Goal: Information Seeking & Learning: Learn about a topic

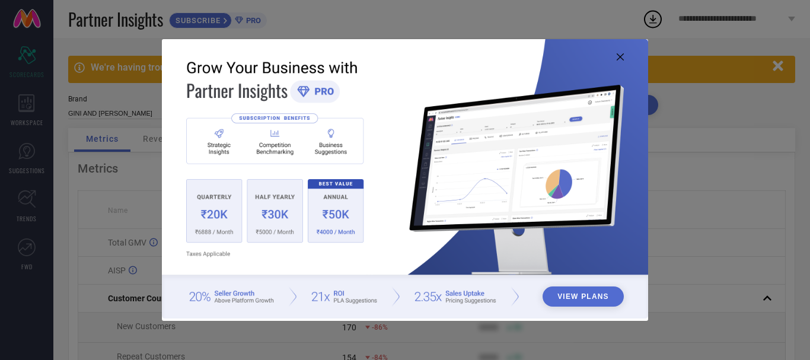
click at [685, 94] on div "View Plans" at bounding box center [405, 180] width 810 height 360
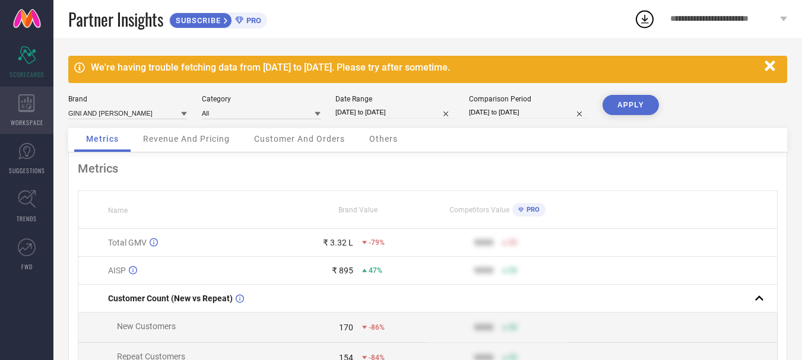
click at [40, 110] on div "WORKSPACE" at bounding box center [26, 110] width 53 height 47
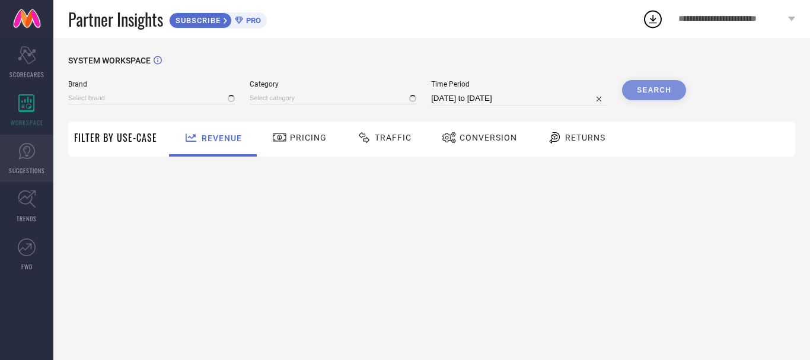
type input "GINI AND [PERSON_NAME]"
type input "All"
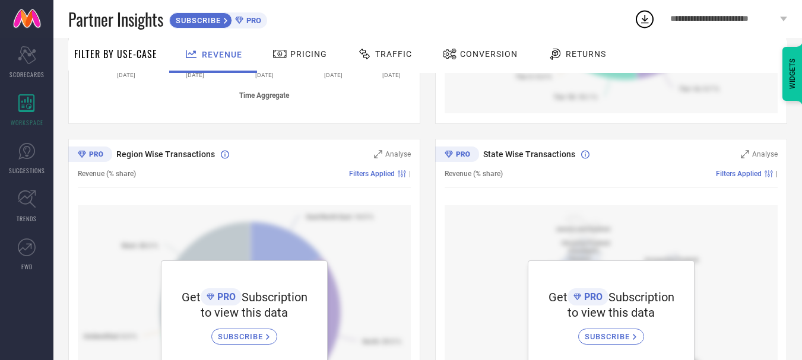
scroll to position [441, 0]
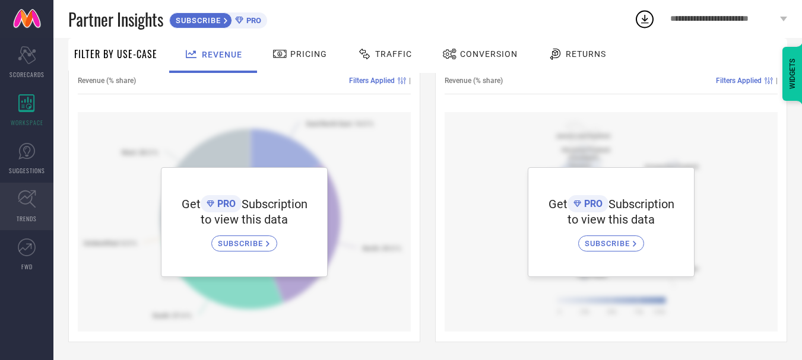
click at [36, 204] on link "TRENDS" at bounding box center [26, 206] width 53 height 47
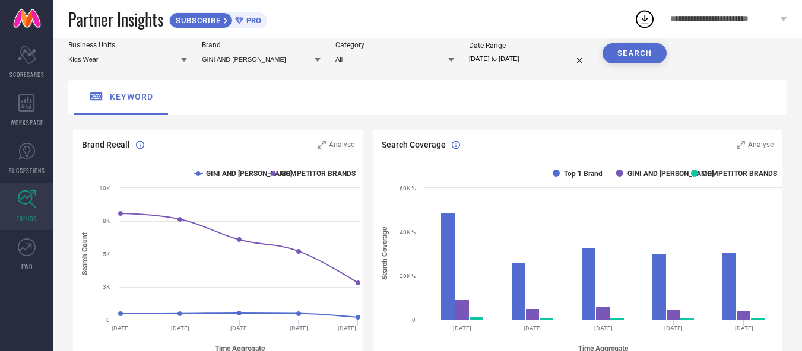
scroll to position [119, 0]
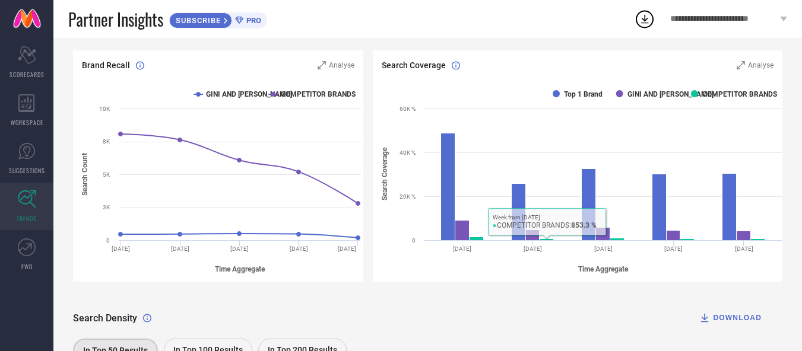
click at [318, 320] on div "Search Density DOWNLOAD" at bounding box center [427, 318] width 709 height 24
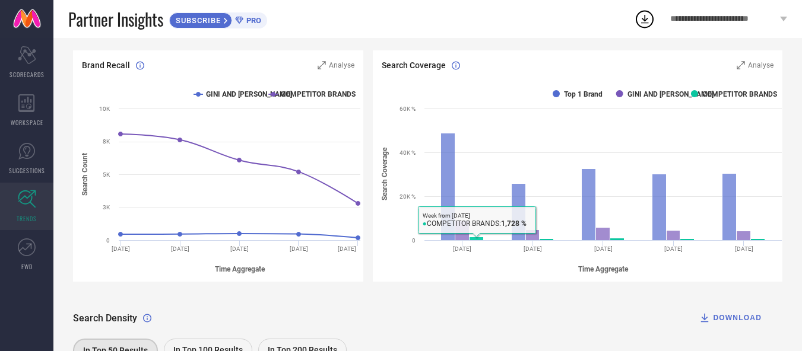
click at [481, 235] on rect at bounding box center [580, 181] width 415 height 202
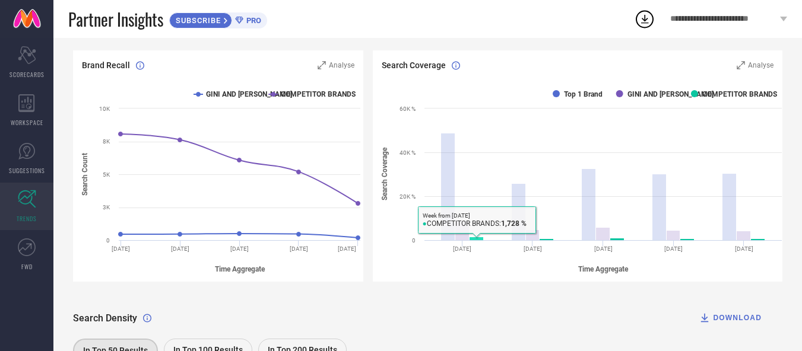
click at [481, 238] on rect at bounding box center [476, 239] width 14 height 4
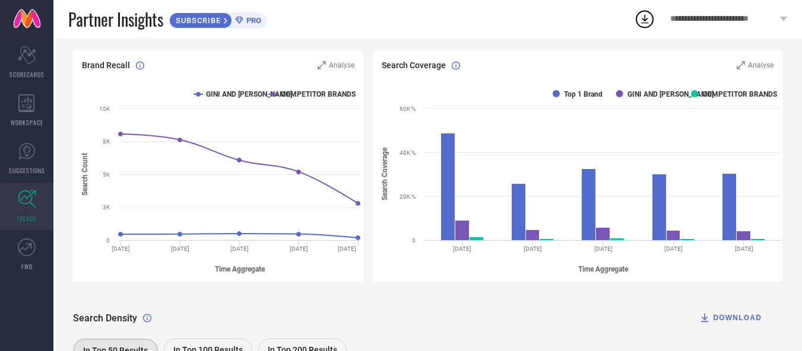
click at [478, 309] on div "Search Density DOWNLOAD" at bounding box center [427, 318] width 709 height 24
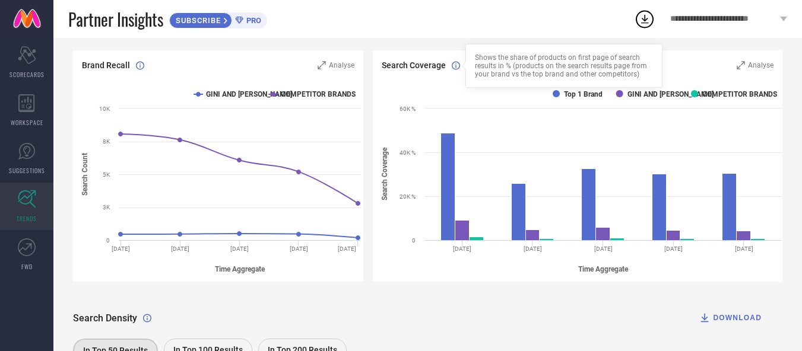
click at [456, 69] on icon at bounding box center [456, 65] width 8 height 9
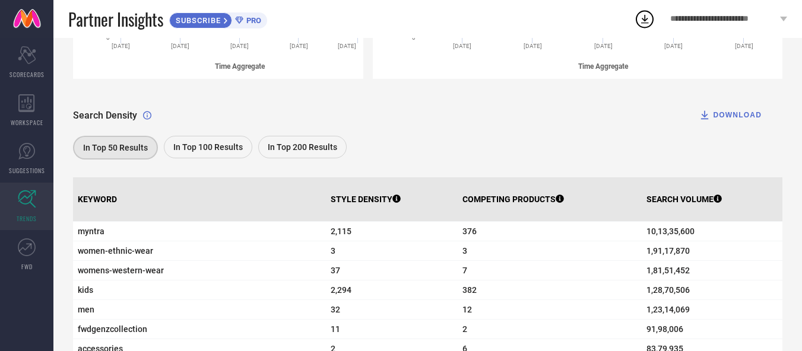
scroll to position [356, 0]
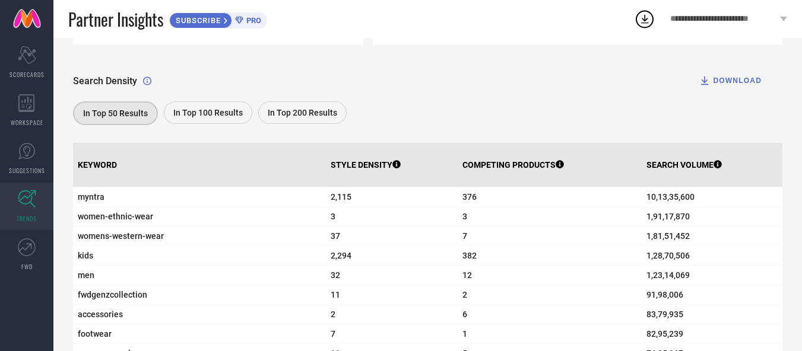
click at [197, 110] on span "In Top 100 Results" at bounding box center [207, 112] width 69 height 9
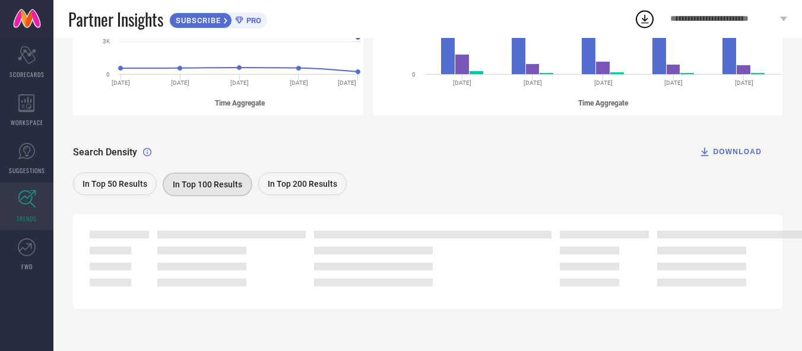
click at [82, 183] on span "In Top 50 Results" at bounding box center [114, 183] width 65 height 9
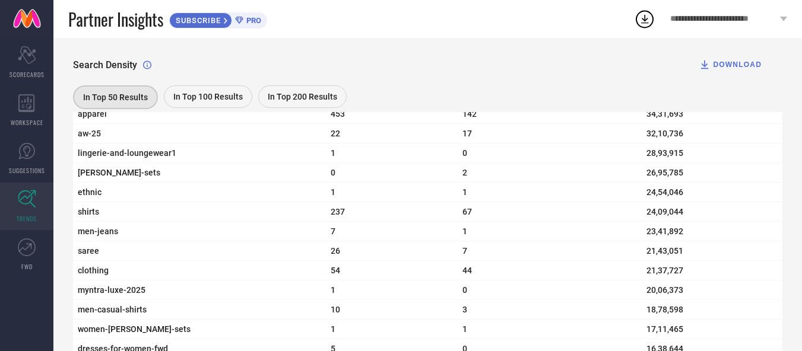
click at [184, 96] on span "In Top 100 Results" at bounding box center [207, 96] width 69 height 9
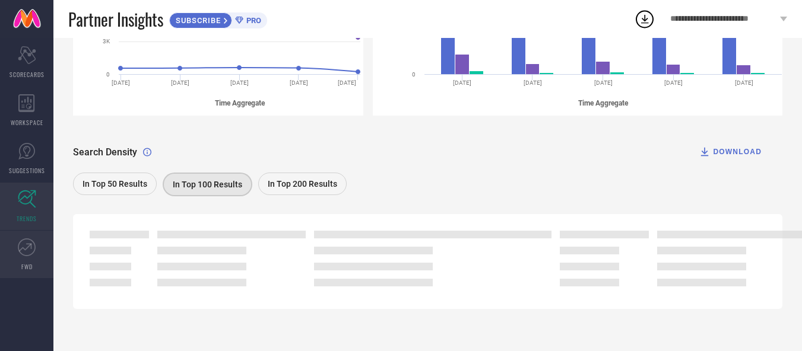
click at [28, 255] on icon at bounding box center [27, 248] width 18 height 18
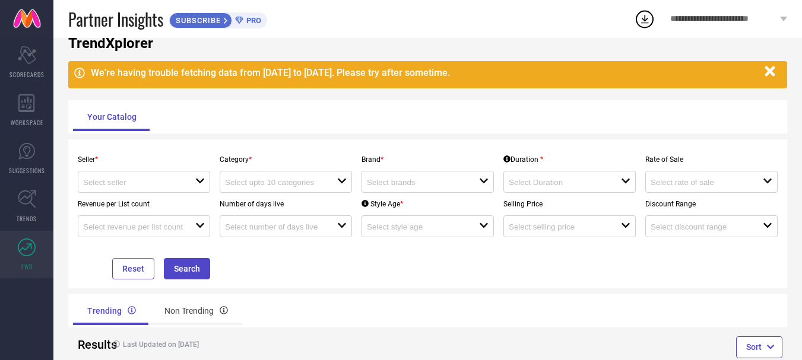
scroll to position [60, 0]
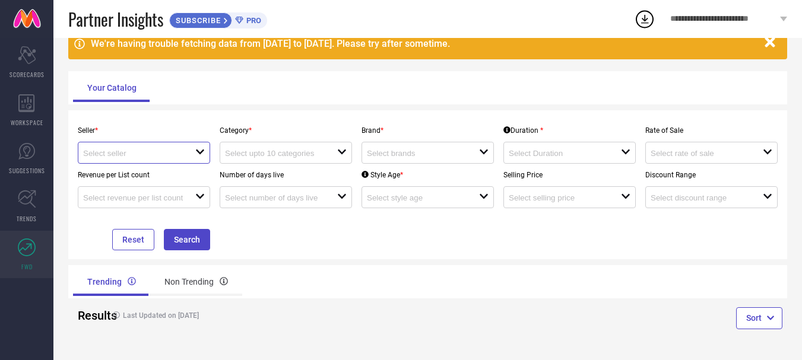
click at [139, 153] on input at bounding box center [133, 153] width 101 height 9
click at [142, 175] on li "Gini & Jony Ltd ( 44 )" at bounding box center [149, 174] width 142 height 21
type input "Gini & Jony Ltd ( 44 )"
click at [277, 158] on div at bounding box center [281, 152] width 112 height 11
click at [279, 174] on div "No results found" at bounding box center [286, 174] width 132 height 20
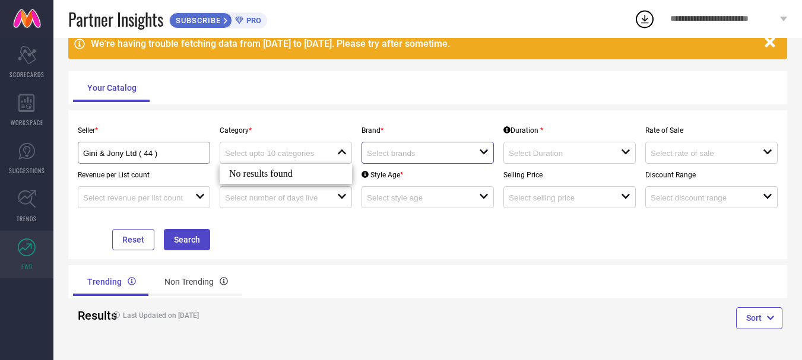
click at [418, 151] on input at bounding box center [417, 153] width 101 height 9
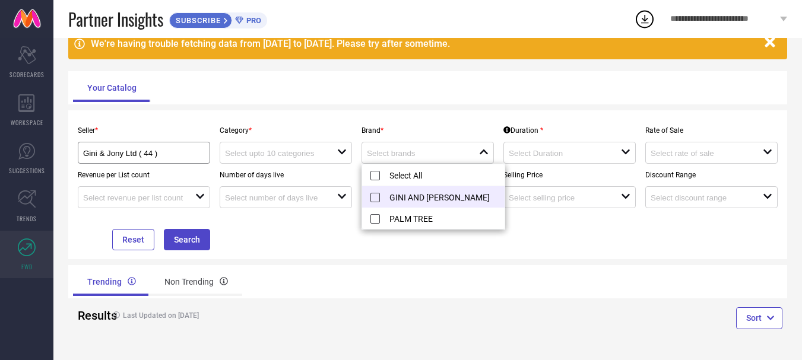
click at [422, 198] on li "GINI AND [PERSON_NAME]" at bounding box center [433, 196] width 142 height 21
type input "GINI AND [PERSON_NAME]"
click at [532, 156] on input at bounding box center [558, 153] width 101 height 9
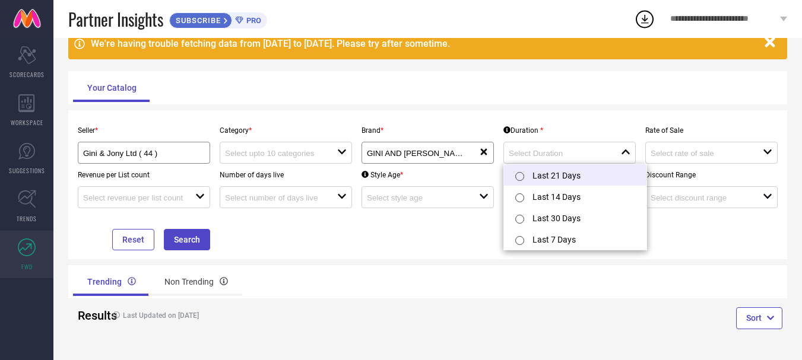
click at [535, 178] on li "Last 21 Days" at bounding box center [575, 174] width 142 height 21
type input "Last 21 Days"
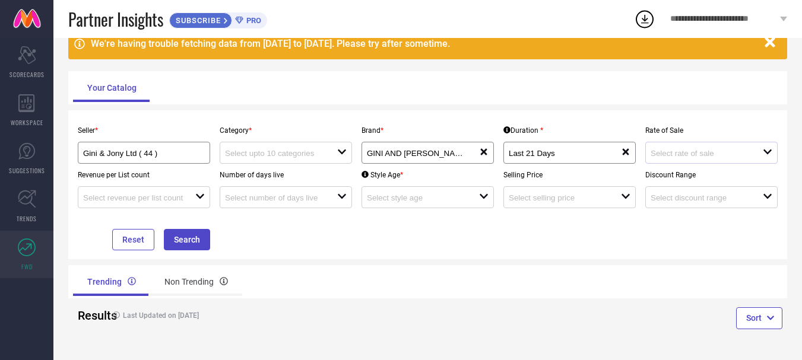
click at [685, 160] on div "open" at bounding box center [711, 153] width 132 height 22
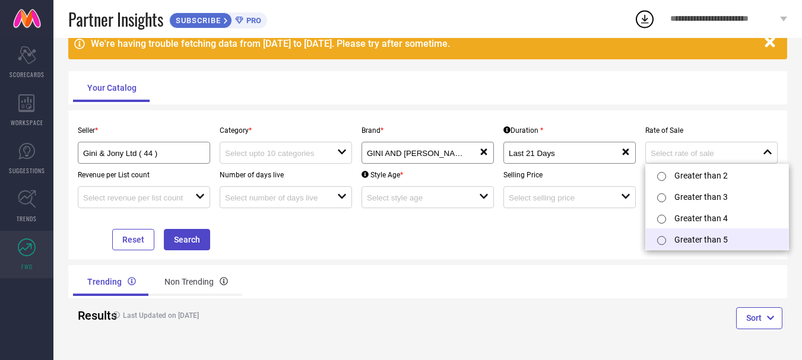
click at [687, 239] on li "Greater than 5" at bounding box center [717, 238] width 142 height 21
type input "Greater than 5"
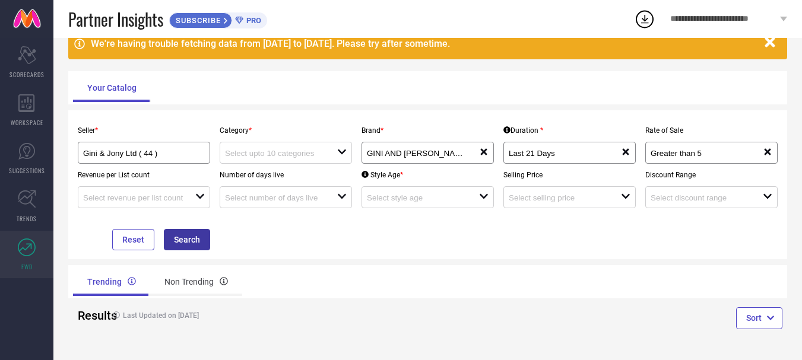
click at [180, 231] on button "Search" at bounding box center [187, 239] width 46 height 21
click at [193, 236] on button "Search" at bounding box center [187, 239] width 46 height 21
click at [285, 148] on div at bounding box center [281, 152] width 112 height 11
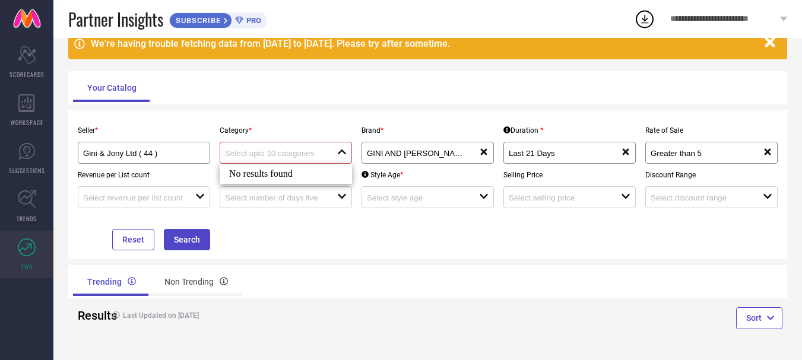
click at [287, 174] on div "No results found" at bounding box center [286, 174] width 132 height 20
click at [269, 178] on div "No results found" at bounding box center [286, 174] width 132 height 20
click at [268, 177] on div "No results found" at bounding box center [286, 174] width 132 height 20
click at [197, 236] on button "Search" at bounding box center [187, 239] width 46 height 21
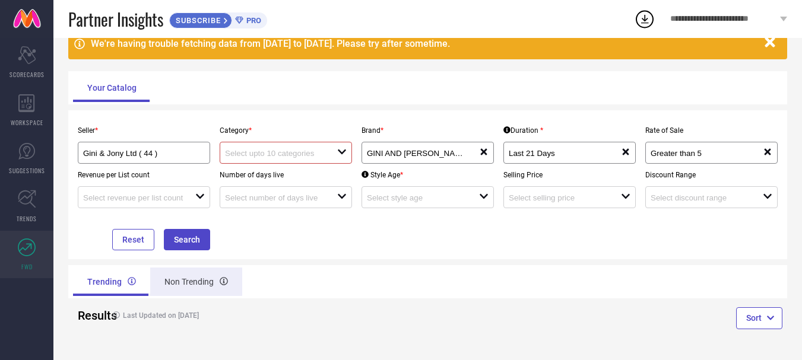
click at [170, 282] on div "Non Trending" at bounding box center [196, 282] width 92 height 28
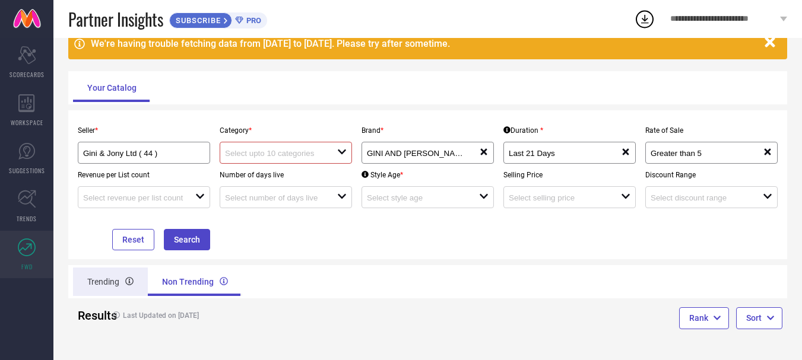
click at [92, 279] on div "Trending" at bounding box center [110, 282] width 75 height 28
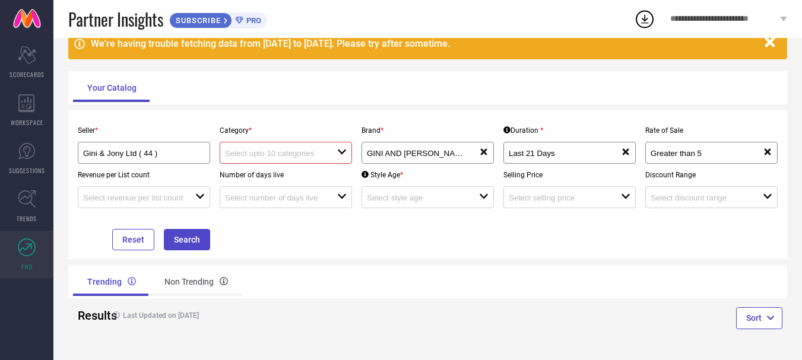
click at [730, 204] on div "open" at bounding box center [711, 197] width 132 height 22
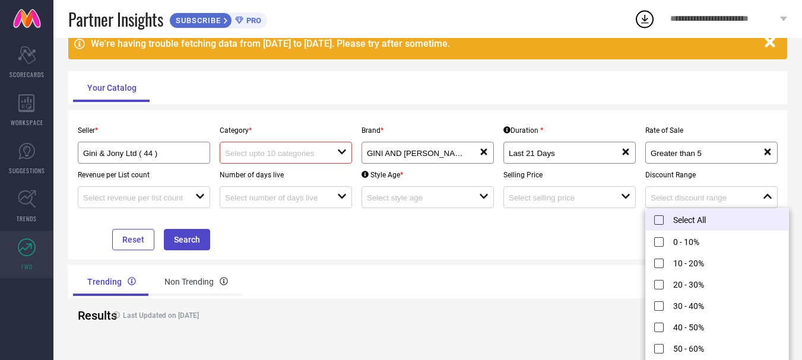
click at [699, 223] on li "Select All" at bounding box center [717, 220] width 142 height 22
type input "0 - 10%, + 10 more"
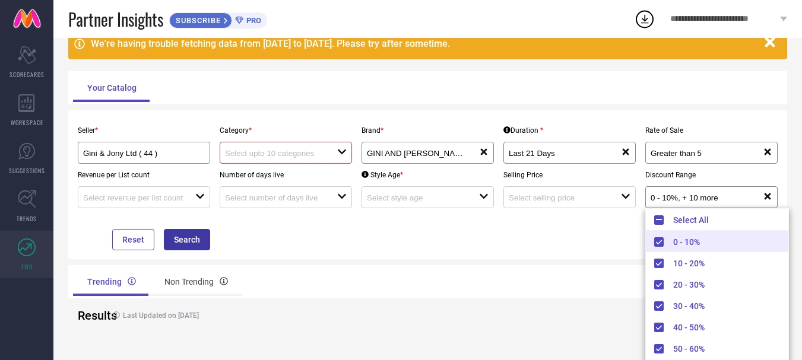
click at [182, 237] on button "Search" at bounding box center [187, 239] width 46 height 21
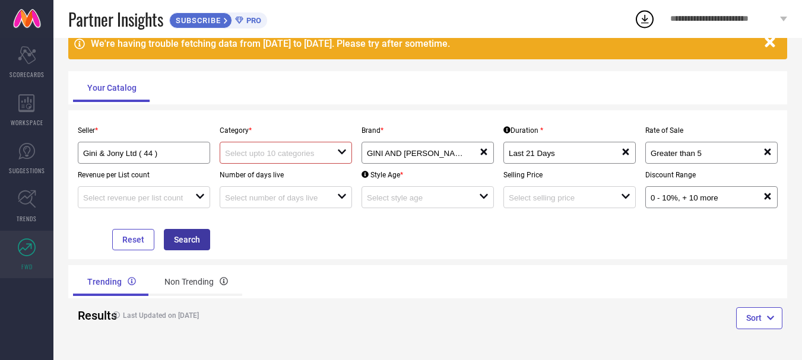
click at [182, 237] on button "Search" at bounding box center [187, 239] width 46 height 21
click at [289, 139] on div "Category * open" at bounding box center [286, 141] width 142 height 45
click at [293, 154] on input at bounding box center [275, 153] width 101 height 9
click at [291, 171] on div "No results found" at bounding box center [286, 174] width 132 height 20
click at [285, 155] on input at bounding box center [275, 153] width 101 height 9
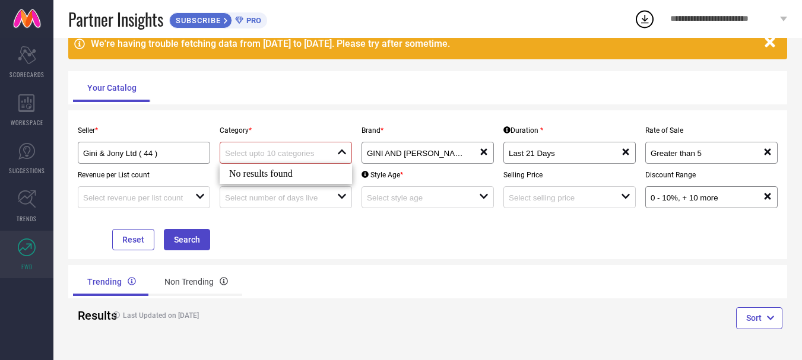
click at [287, 174] on div "No results found" at bounding box center [286, 174] width 132 height 20
click at [281, 174] on div "No results found" at bounding box center [286, 174] width 132 height 20
click at [273, 236] on div "Seller * Gini & Jony Ltd ( 44 ) Category * close Brand * GINI AND JONY reset Du…" at bounding box center [427, 184] width 709 height 131
click at [173, 196] on input at bounding box center [133, 197] width 101 height 9
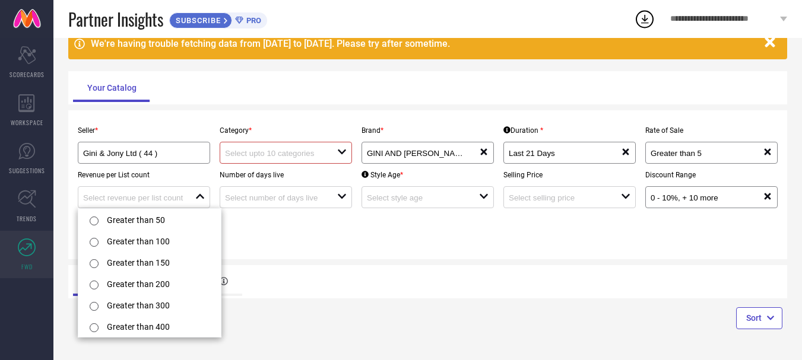
click at [294, 233] on div "Seller * Gini & Jony Ltd ( 44 ) Category * open Brand * GINI AND JONY reset Dur…" at bounding box center [427, 184] width 709 height 131
